Goal: Transaction & Acquisition: Purchase product/service

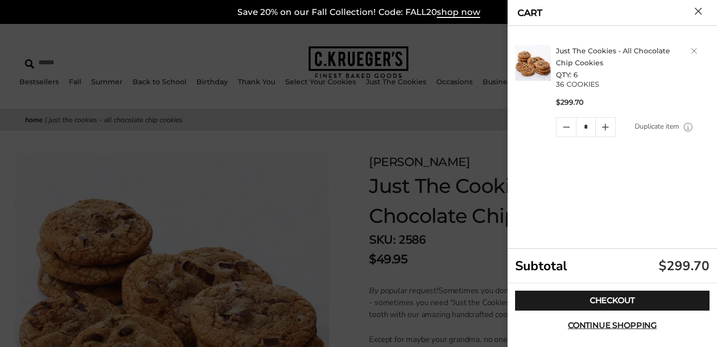
click at [431, 136] on div at bounding box center [358, 173] width 717 height 347
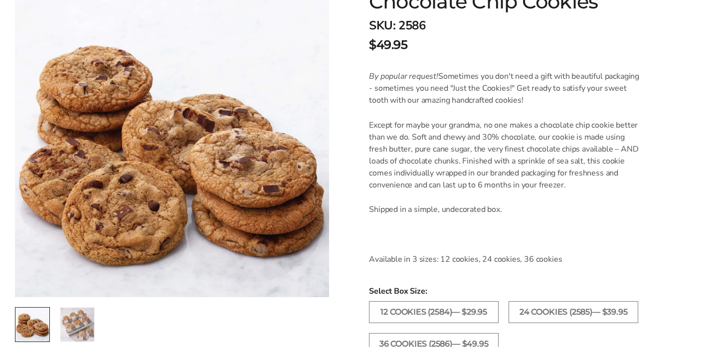
scroll to position [216, 0]
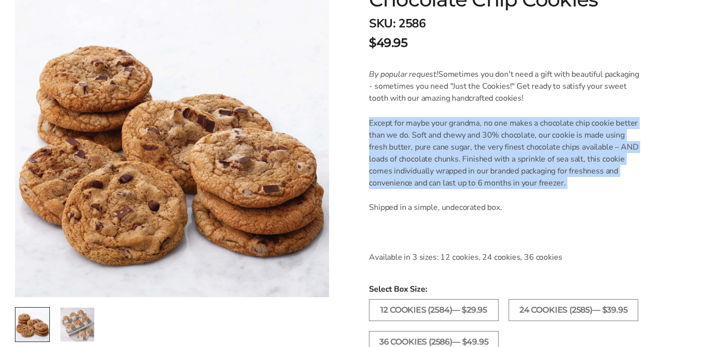
drag, startPoint x: 462, startPoint y: 200, endPoint x: 444, endPoint y: 112, distance: 90.7
click at [444, 112] on div "By popular request! Sometimes you don't need a gift with beautiful packaging - …" at bounding box center [505, 165] width 273 height 194
drag, startPoint x: 444, startPoint y: 112, endPoint x: 432, endPoint y: 207, distance: 95.9
click at [432, 207] on div "By popular request! Sometimes you don't need a gift with beautiful packaging - …" at bounding box center [505, 165] width 273 height 194
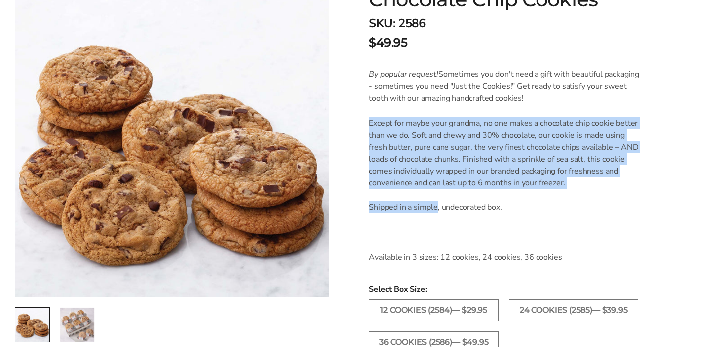
click at [432, 207] on p "Shipped in a simple, undecorated box." at bounding box center [505, 207] width 273 height 12
drag, startPoint x: 454, startPoint y: 209, endPoint x: 450, endPoint y: 107, distance: 102.3
click at [450, 107] on div "By popular request! Sometimes you don't need a gift with beautiful packaging - …" at bounding box center [505, 165] width 273 height 194
drag, startPoint x: 453, startPoint y: 124, endPoint x: 451, endPoint y: 232, distance: 108.2
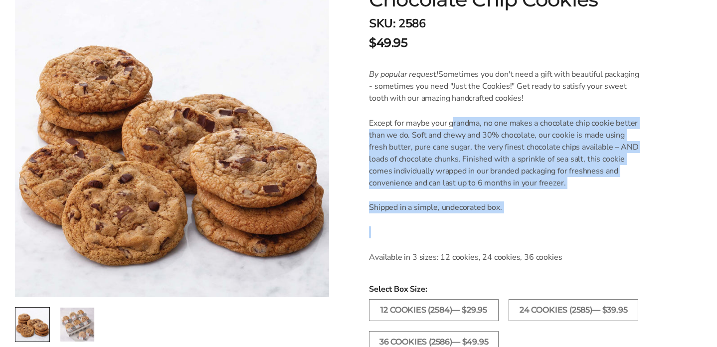
click at [451, 232] on div "By popular request! Sometimes you don't need a gift with beautiful packaging - …" at bounding box center [505, 165] width 273 height 194
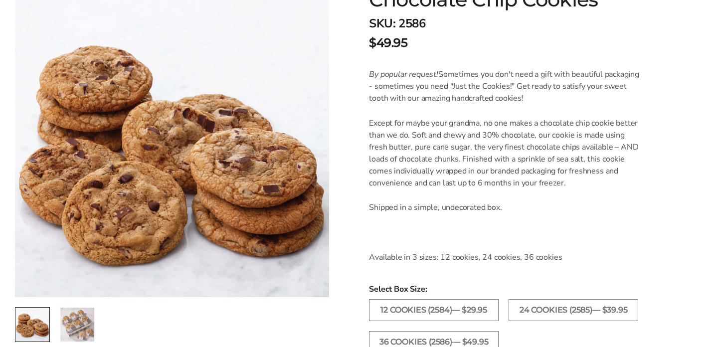
click at [481, 205] on p "Shipped in a simple, undecorated box." at bounding box center [505, 207] width 273 height 12
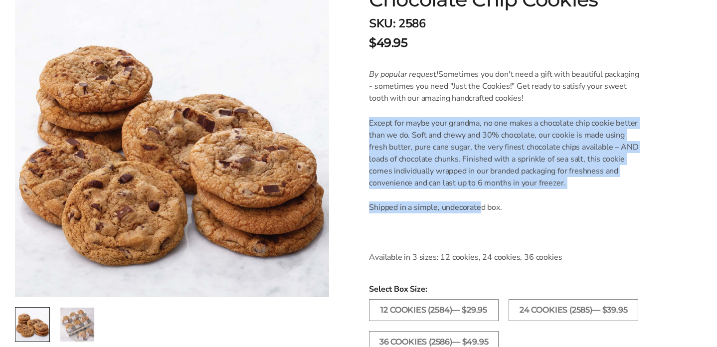
drag, startPoint x: 481, startPoint y: 206, endPoint x: 472, endPoint y: 106, distance: 100.7
click at [472, 106] on div "By popular request! Sometimes you don't need a gift with beautiful packaging - …" at bounding box center [505, 165] width 273 height 194
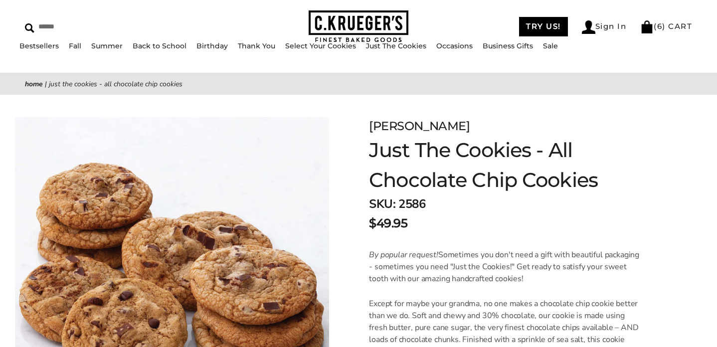
scroll to position [0, 0]
